Goal: Check status: Check status

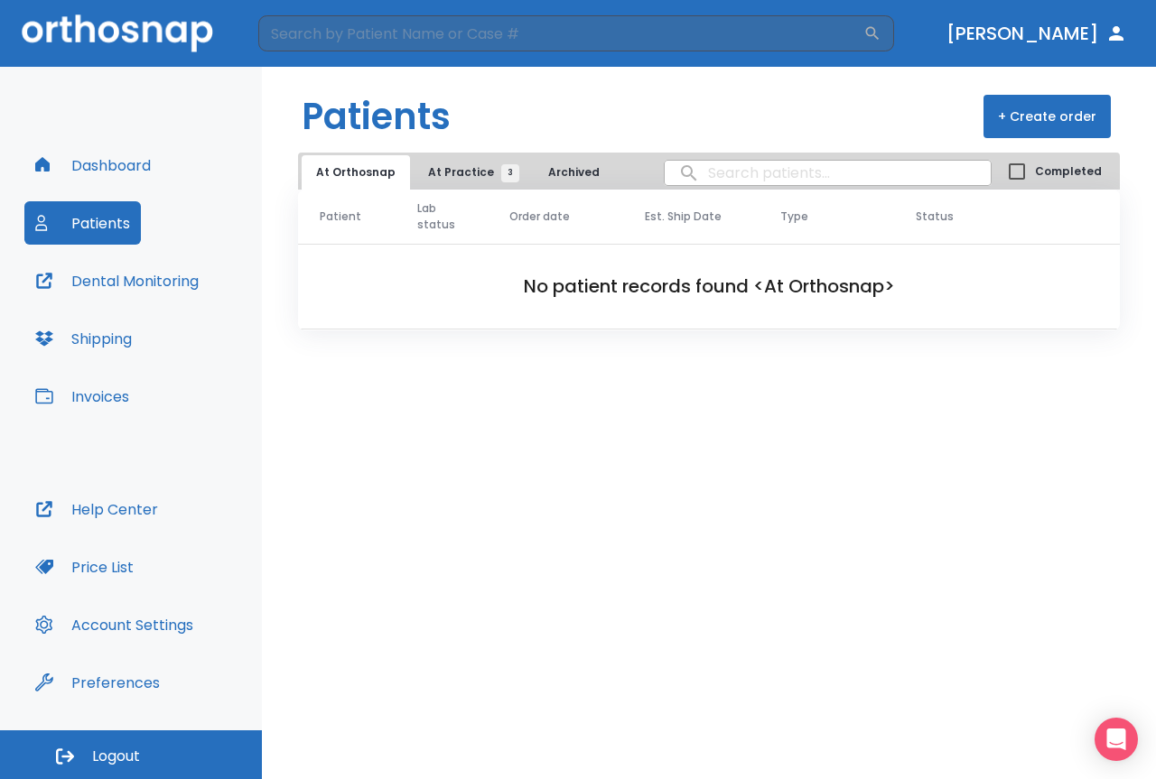
click at [476, 168] on span "At Practice 3" at bounding box center [469, 172] width 82 height 16
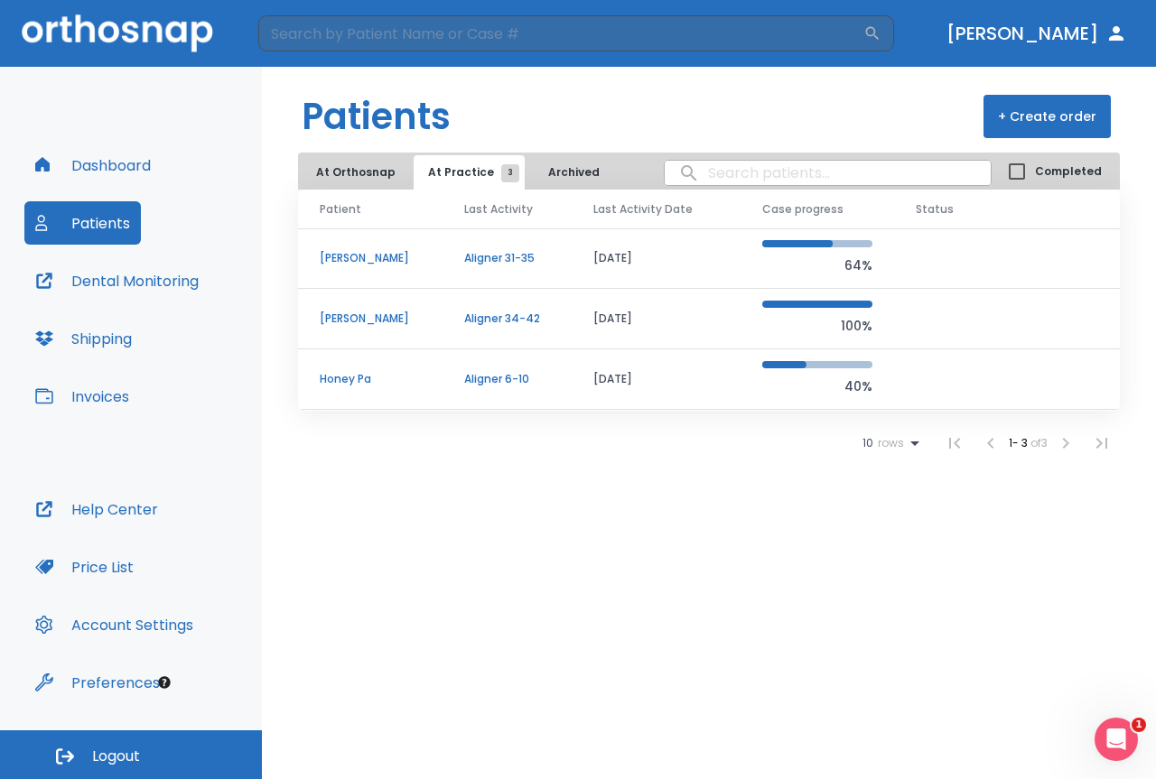
click at [384, 325] on p "[PERSON_NAME]" at bounding box center [370, 319] width 101 height 16
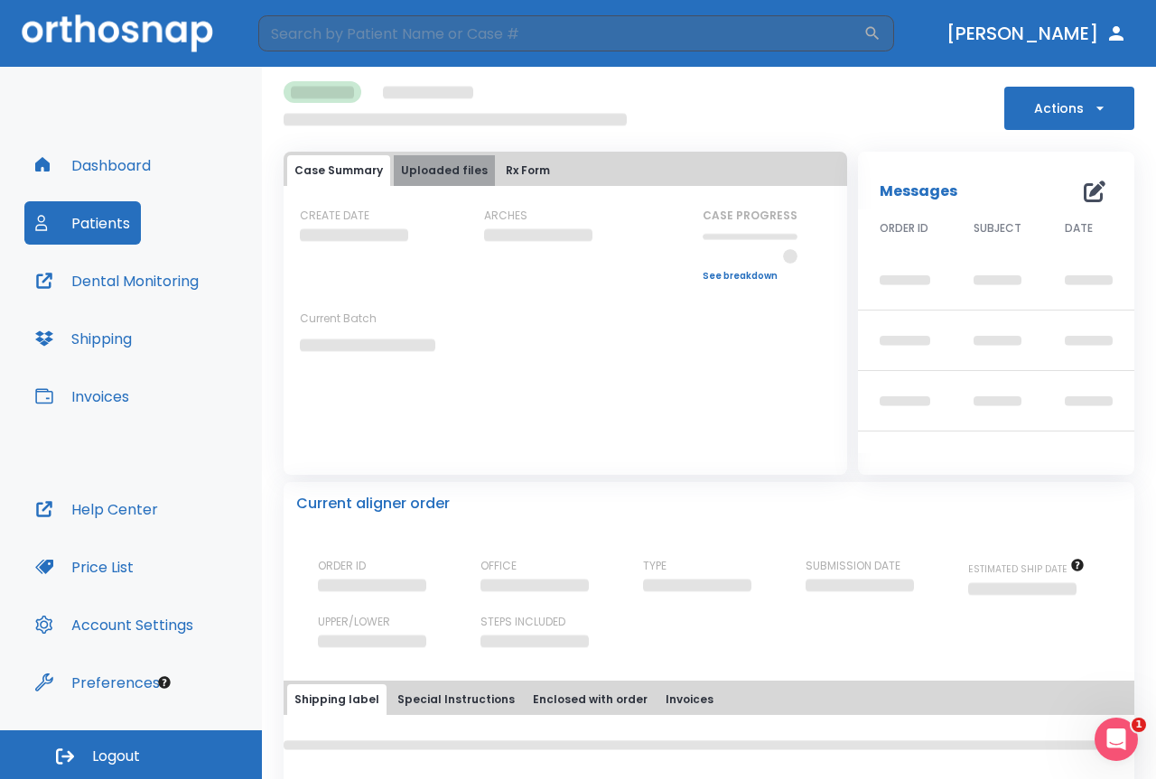
click at [451, 172] on button "Uploaded files" at bounding box center [444, 170] width 101 height 31
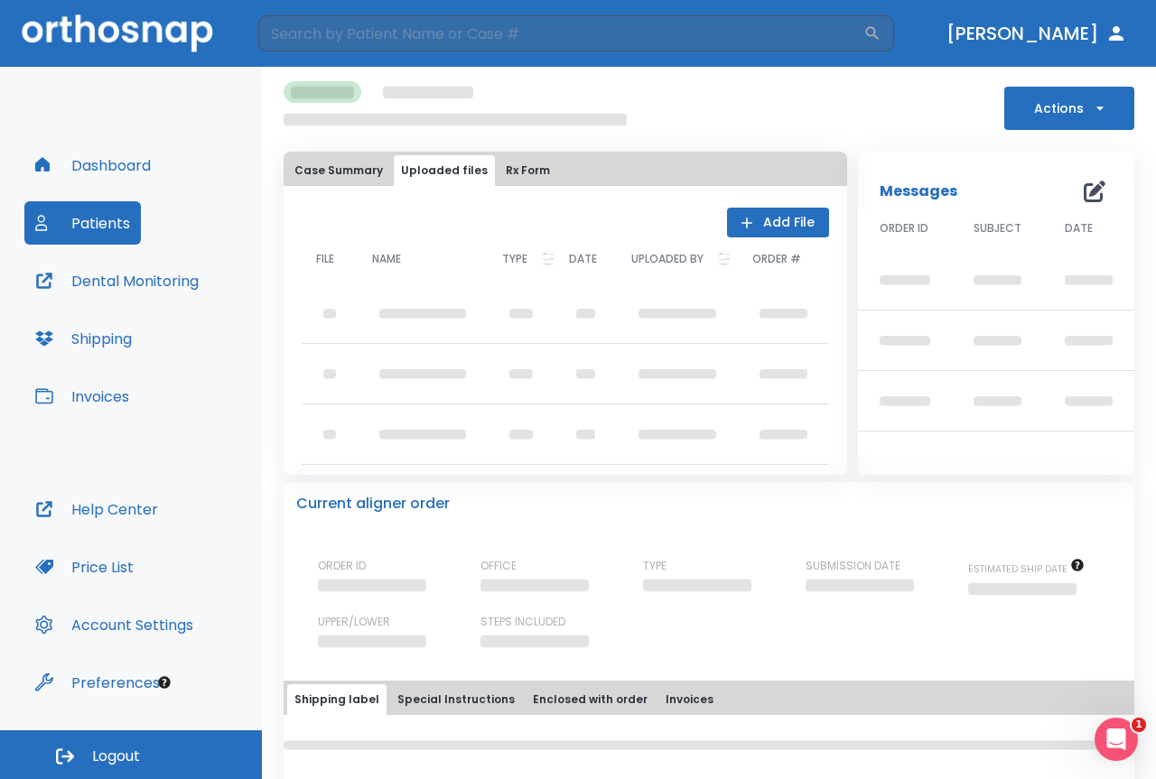
click at [512, 163] on button "Rx Form" at bounding box center [527, 170] width 59 height 31
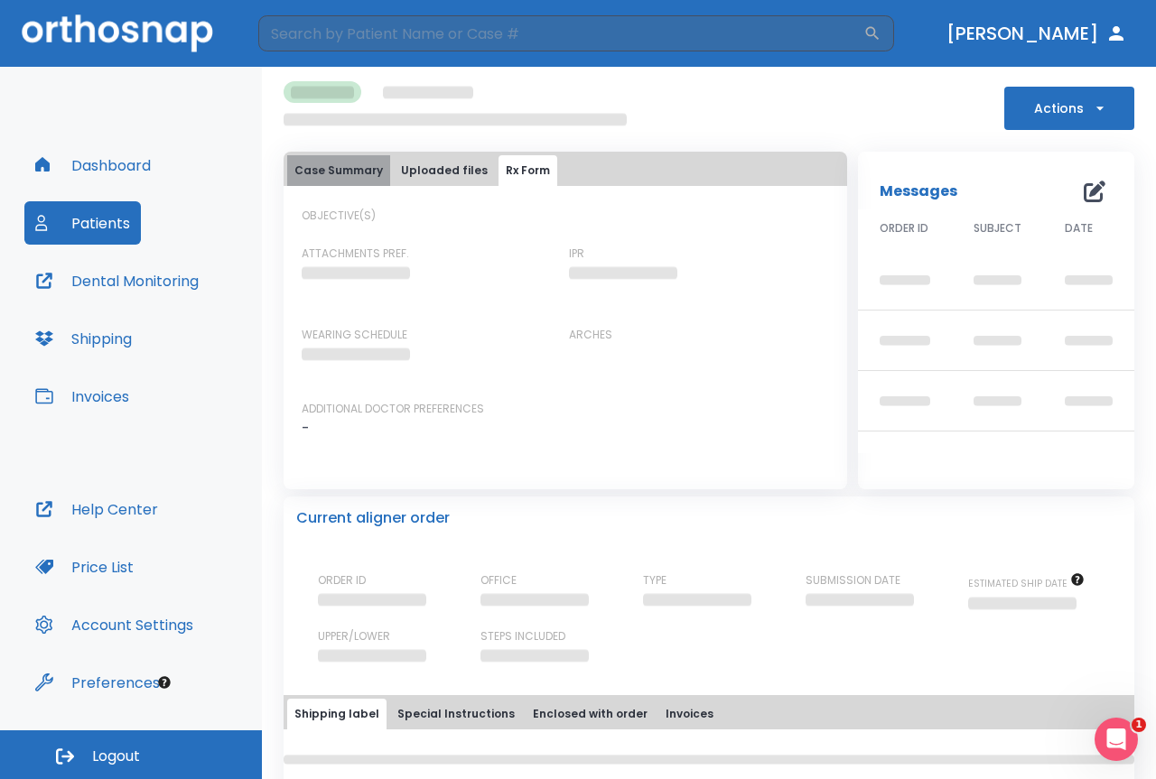
click at [340, 168] on button "Case Summary" at bounding box center [338, 170] width 103 height 31
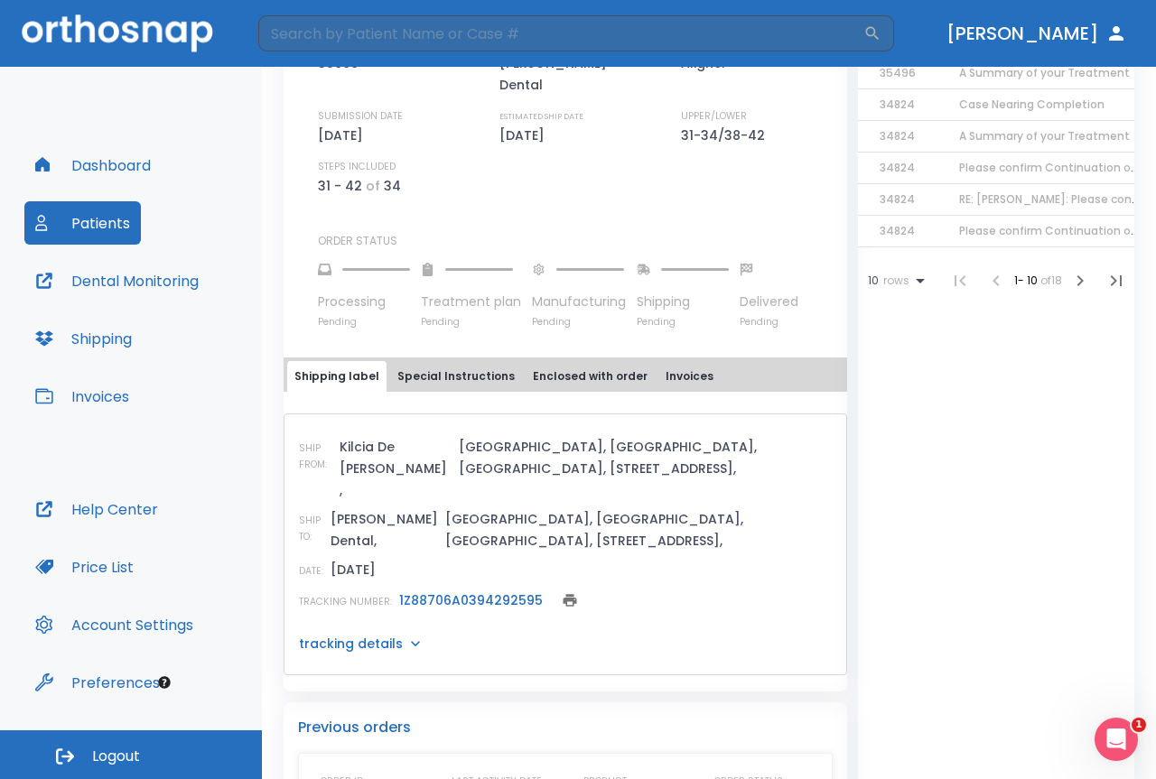
scroll to position [542, 0]
click at [492, 590] on link "1Z88706A0394292595" at bounding box center [471, 599] width 144 height 18
